Goal: Task Accomplishment & Management: Complete application form

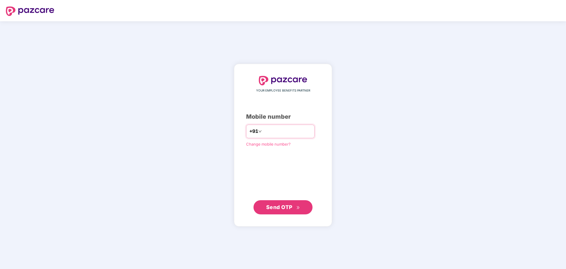
click at [265, 134] on input "number" at bounding box center [287, 131] width 48 height 9
type input "**********"
click at [281, 207] on span "Send OTP" at bounding box center [279, 207] width 26 height 6
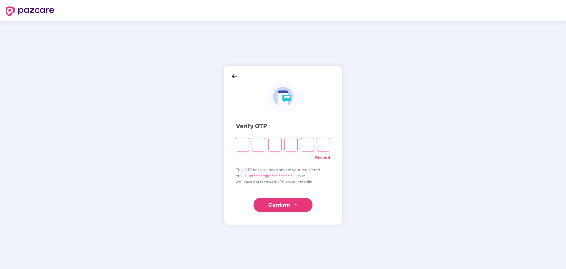
paste input "*"
type input "*"
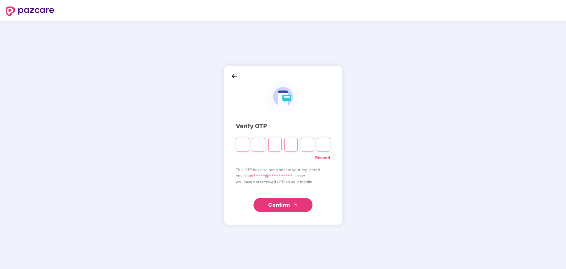
type input "*"
